Goal: Transaction & Acquisition: Obtain resource

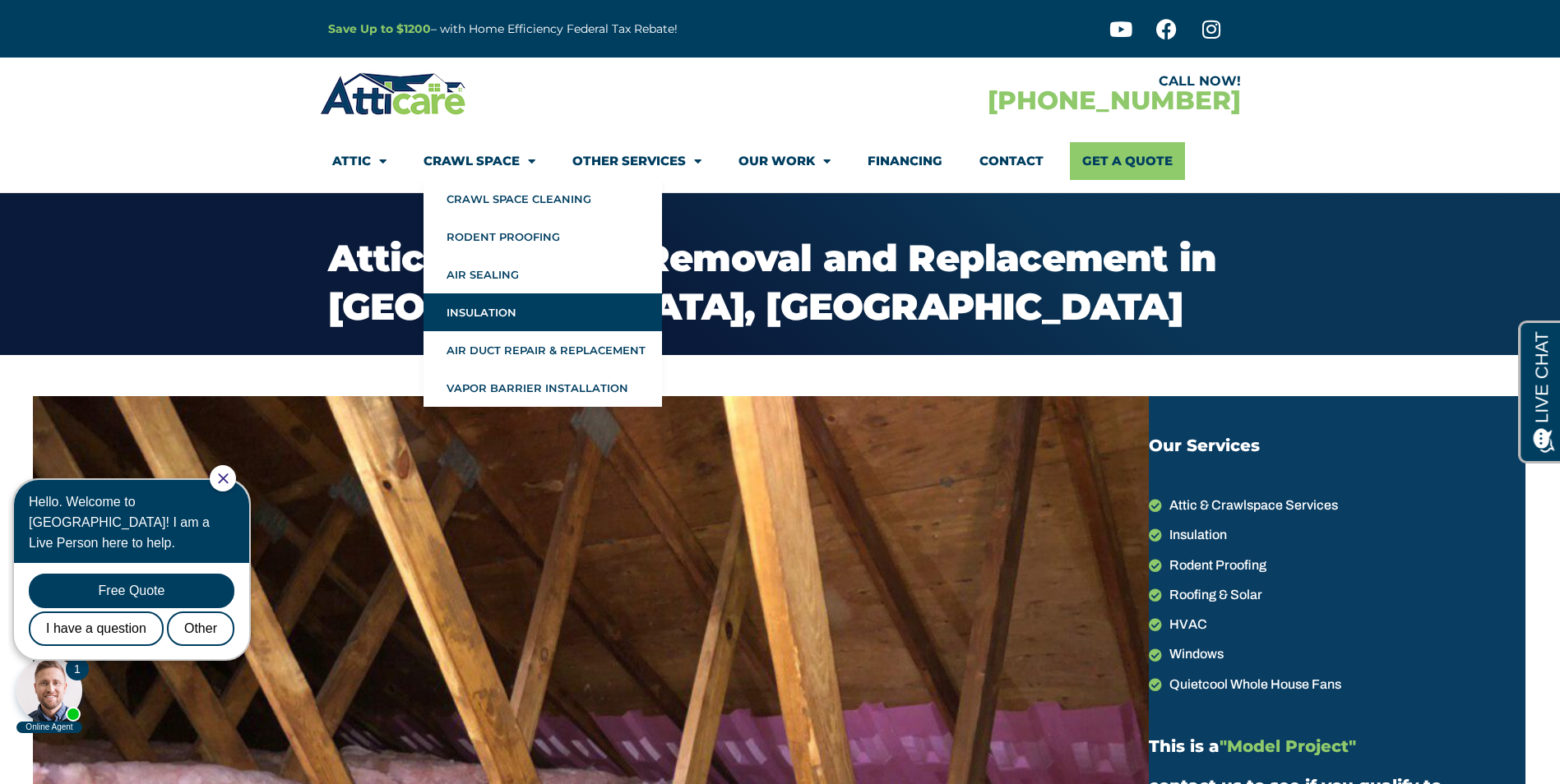
click at [516, 310] on link "Insulation" at bounding box center [543, 312] width 238 height 38
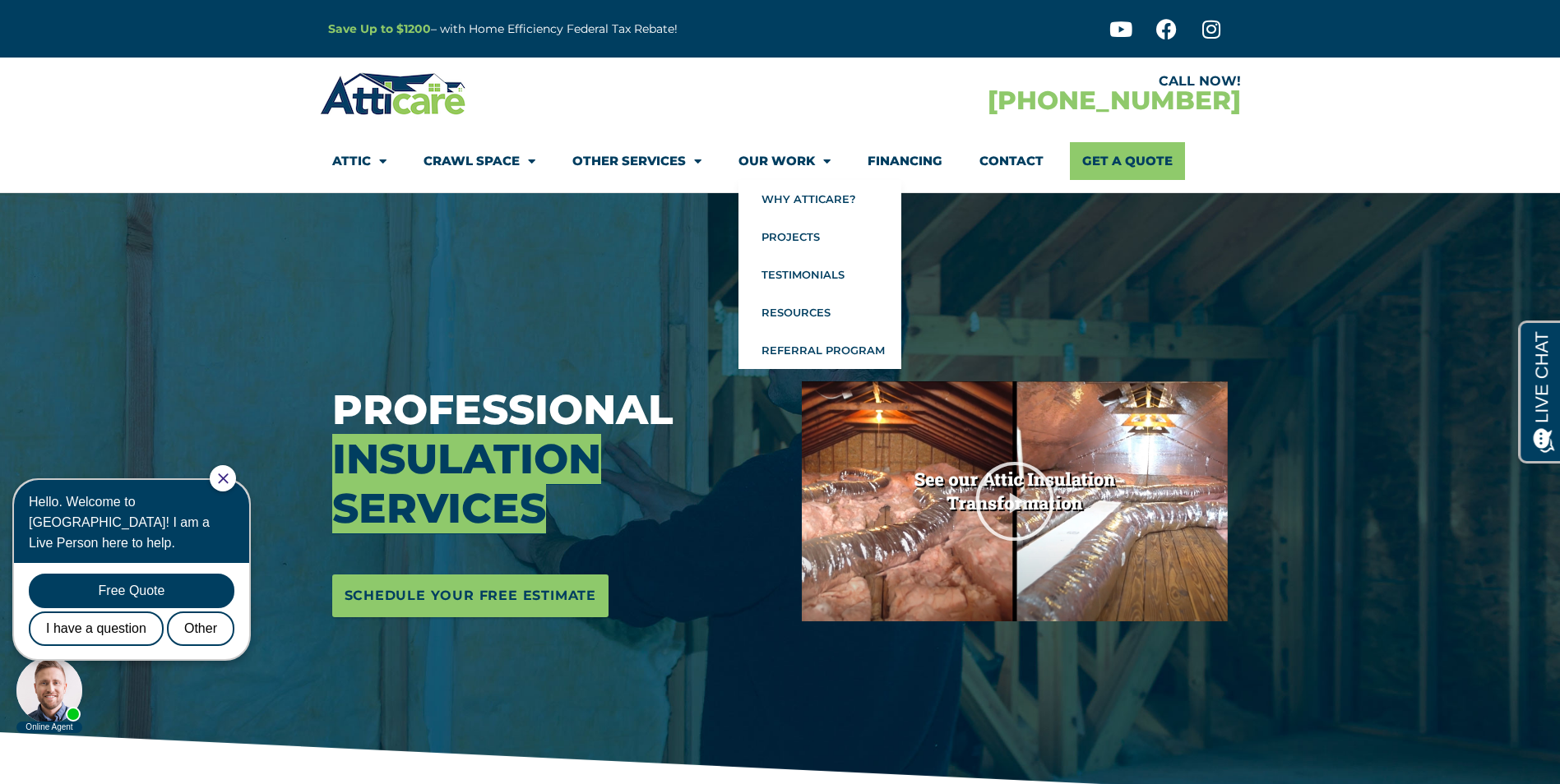
click at [764, 90] on div at bounding box center [550, 93] width 460 height 48
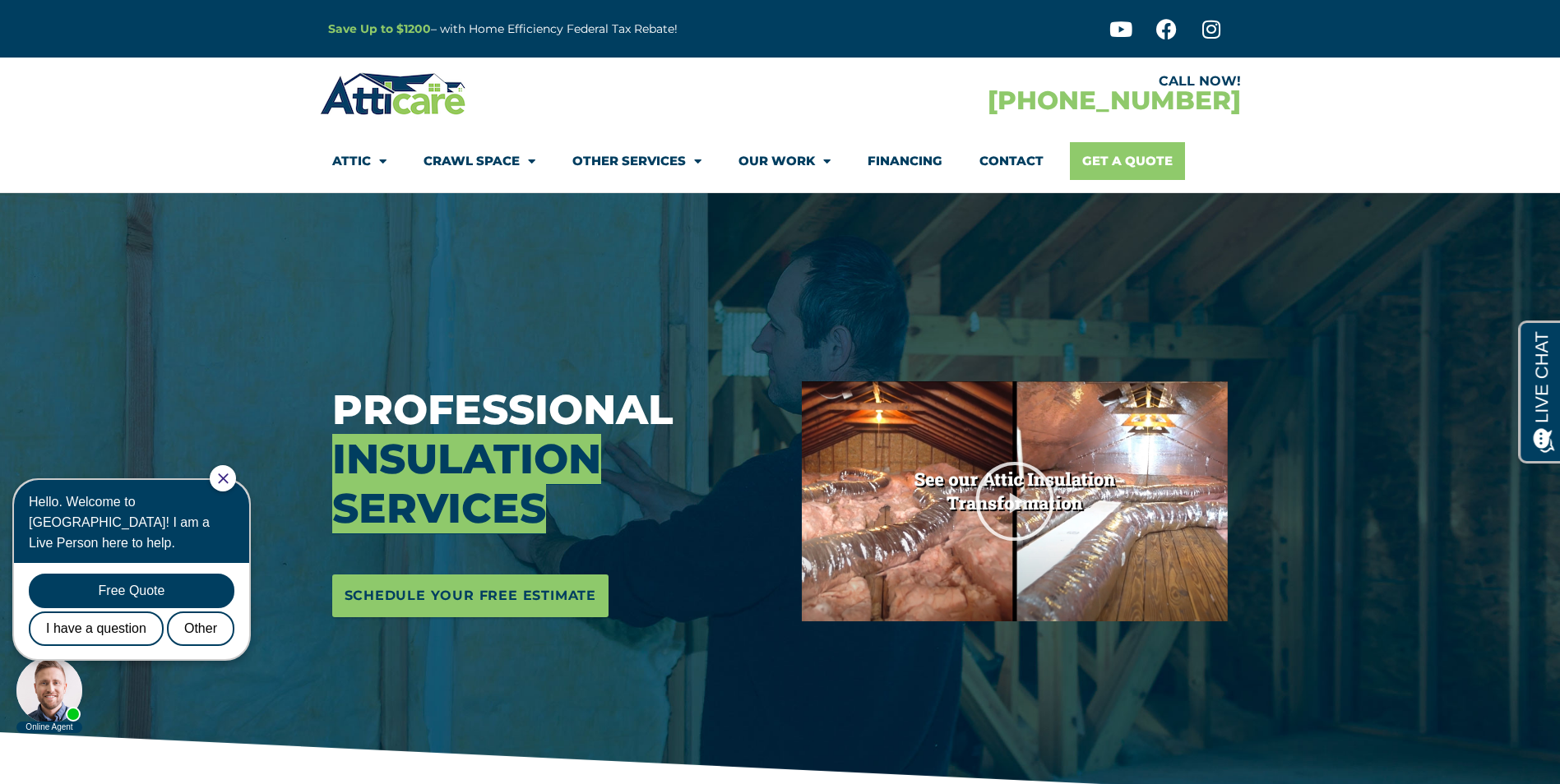
click at [1135, 148] on link "Get A Quote" at bounding box center [1127, 161] width 115 height 38
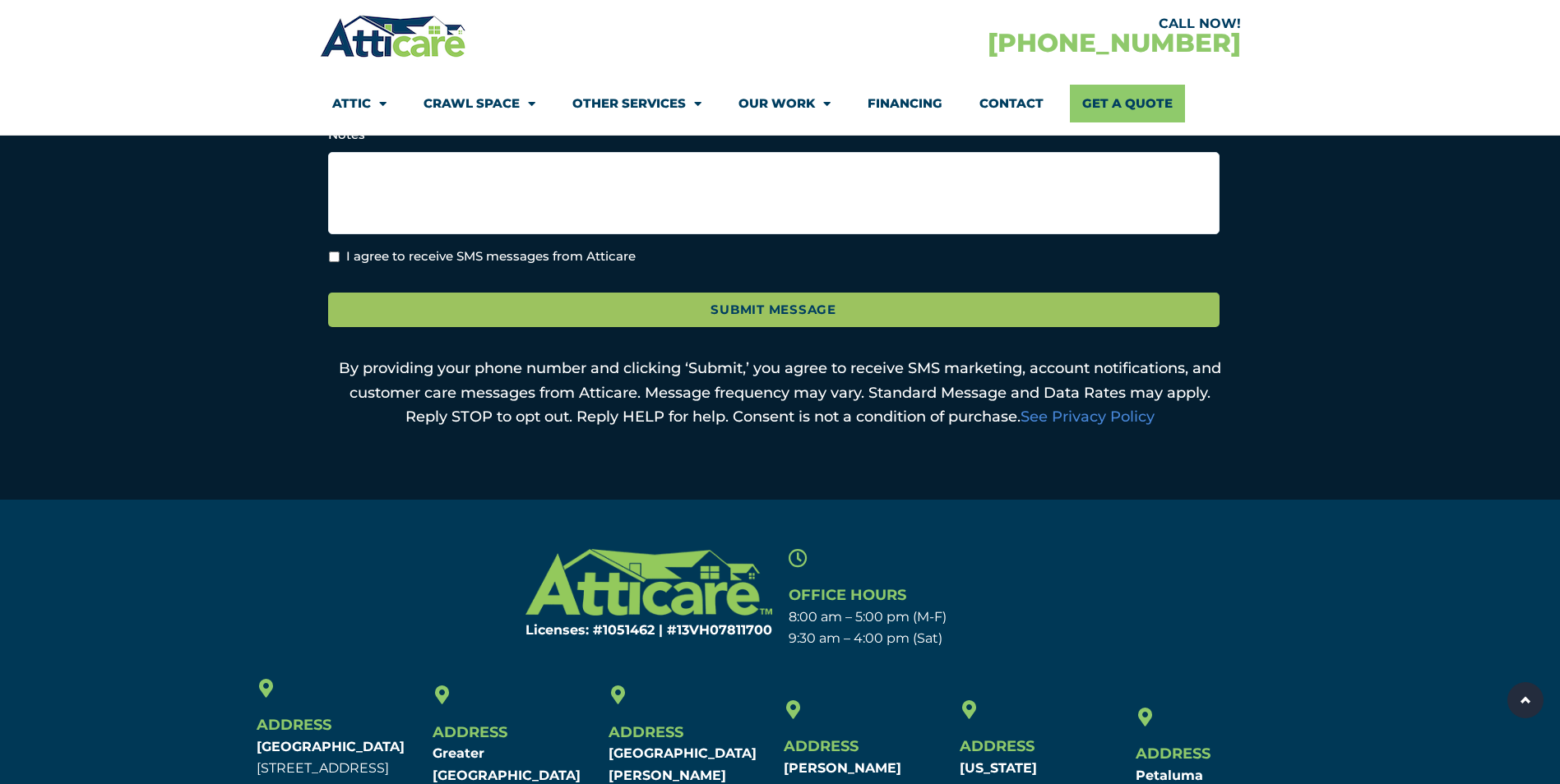
scroll to position [1013, 0]
